Goal: Information Seeking & Learning: Learn about a topic

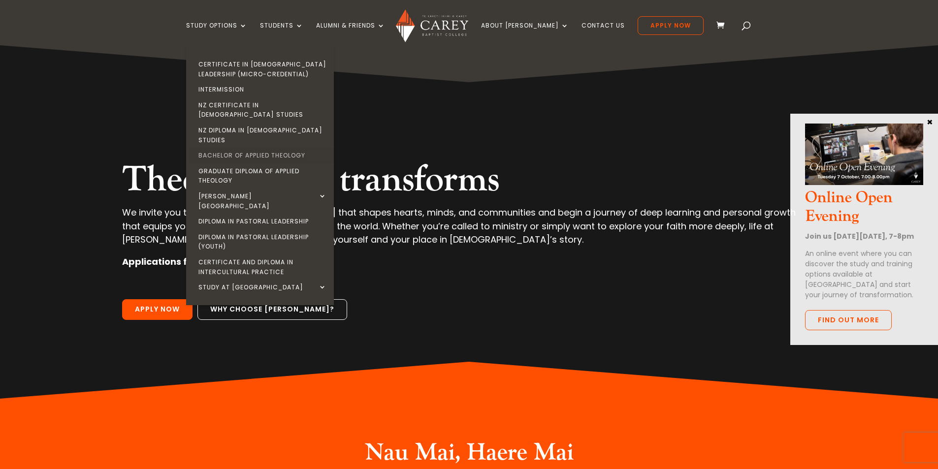
click at [249, 148] on link "Bachelor of Applied Theology" at bounding box center [263, 156] width 148 height 16
click at [262, 148] on link "Bachelor of Applied Theology" at bounding box center [263, 156] width 148 height 16
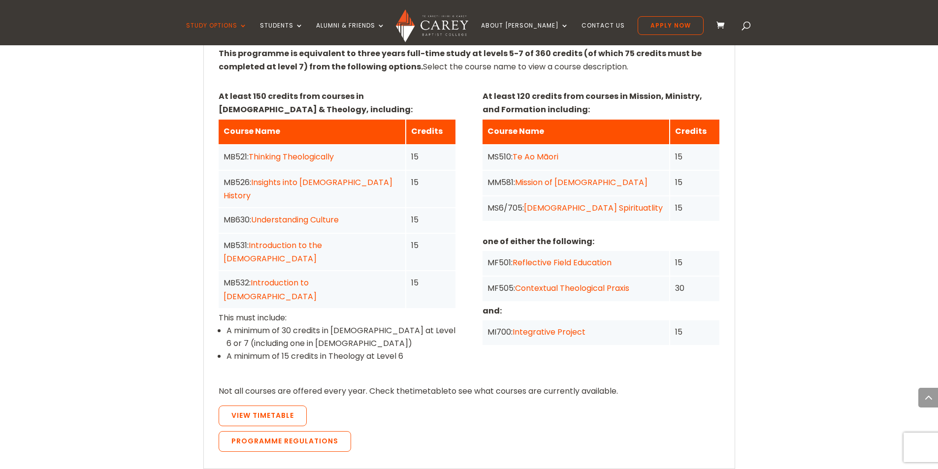
scroll to position [788, 0]
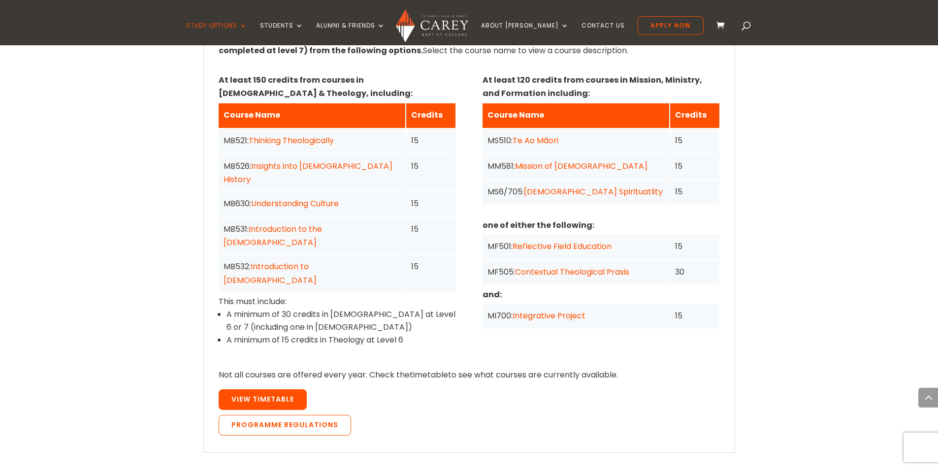
click at [281, 394] on span "View Timetable" at bounding box center [262, 399] width 63 height 10
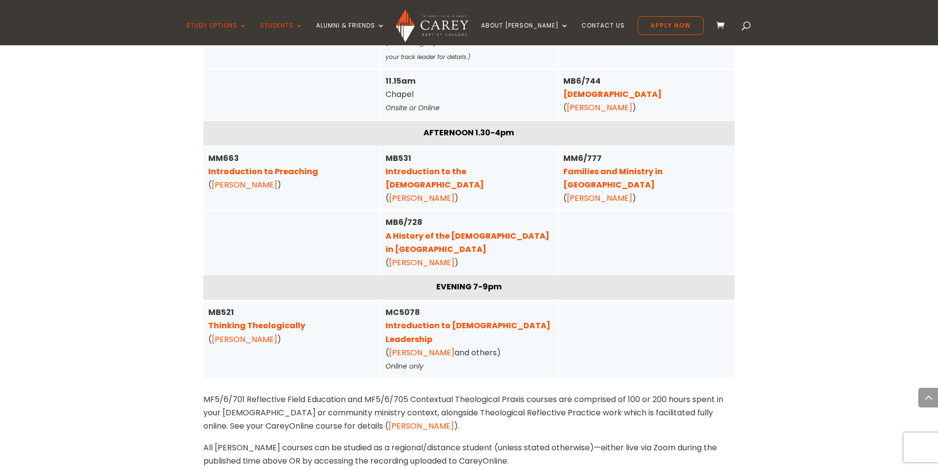
scroll to position [3446, 0]
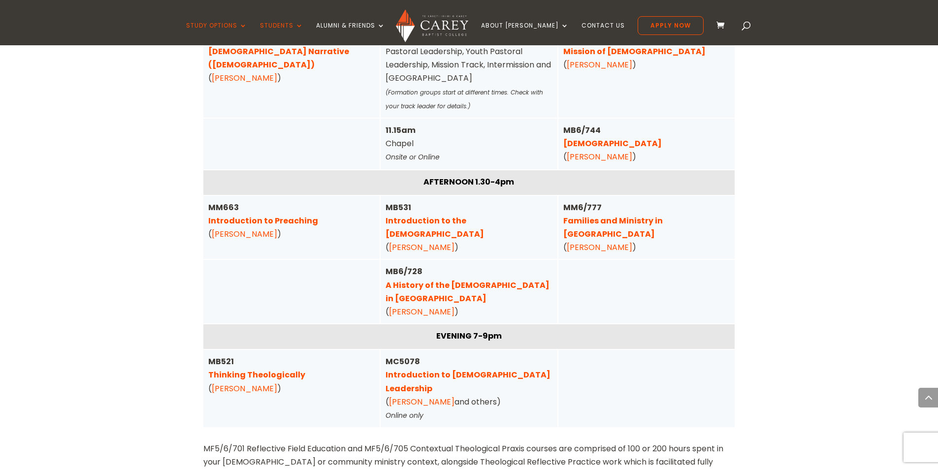
click at [652, 215] on link "Families and Ministry in Aotearoa" at bounding box center [612, 227] width 99 height 25
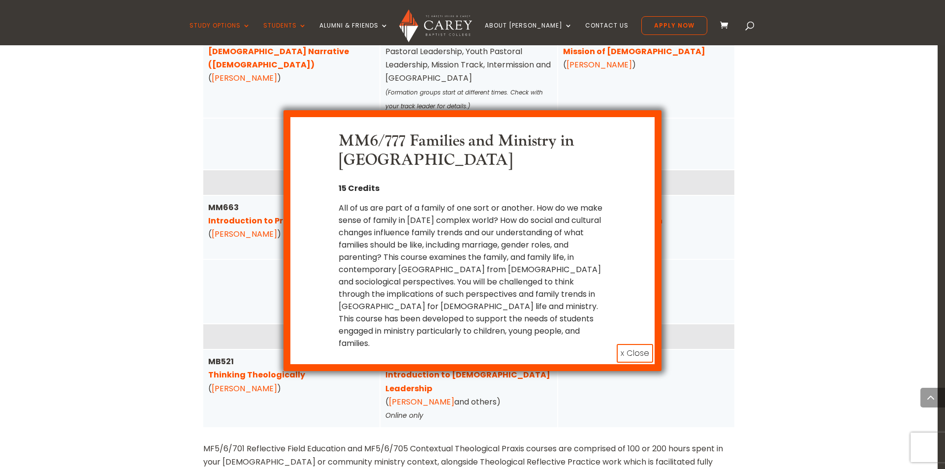
click at [626, 344] on button "x Close" at bounding box center [635, 353] width 36 height 19
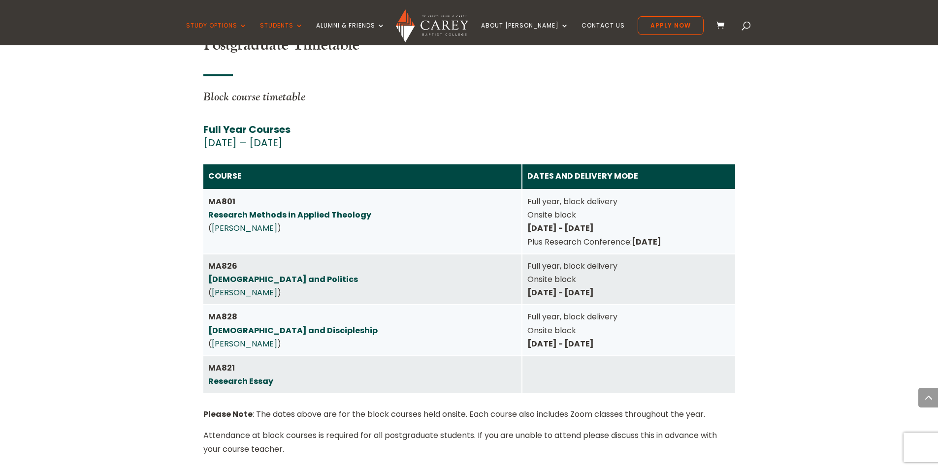
scroll to position [1673, 0]
